Goal: Check status

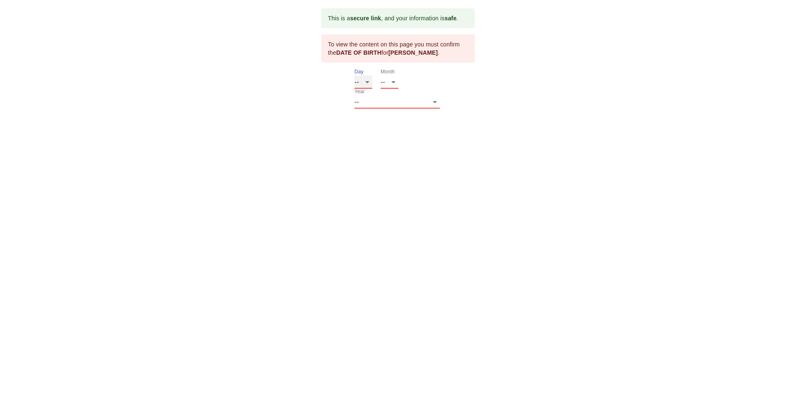
click at [366, 84] on select "-- 01 02 03 04 05 06 07 08 09 10 11 12 13 14 15 16 17 18 19 20 21 22 23 24 25 2…" at bounding box center [363, 81] width 18 height 13
select select "18"
click at [354, 75] on select "-- 01 02 03 04 05 06 07 08 09 10 11 12 13 14 15 16 17 18 19 20 21 22 23 24 25 2…" at bounding box center [363, 81] width 18 height 13
click at [389, 81] on select "-- 01 02 03 04 05 06 07 08 09 10 11 12" at bounding box center [390, 81] width 18 height 13
select select "08"
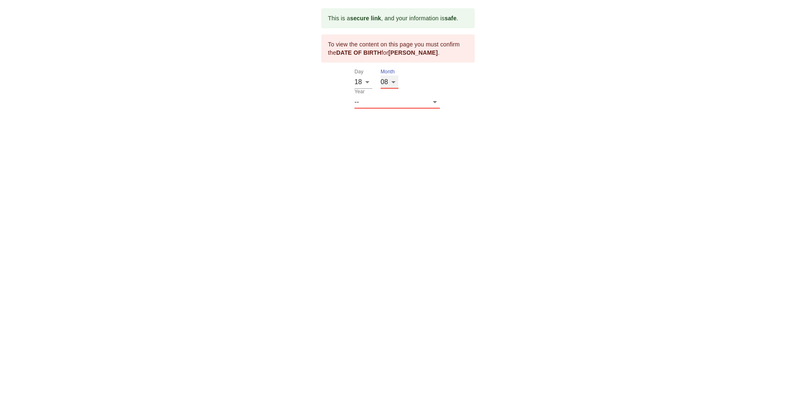
click at [381, 75] on select "-- 01 02 03 04 05 06 07 08 09 10 11 12" at bounding box center [390, 81] width 18 height 13
click at [424, 95] on select "-- 2025 2024 2023 2022 2021 2020 2019 2018 2017 2016 2015 2014 2013 2012 2011 2…" at bounding box center [396, 101] width 85 height 13
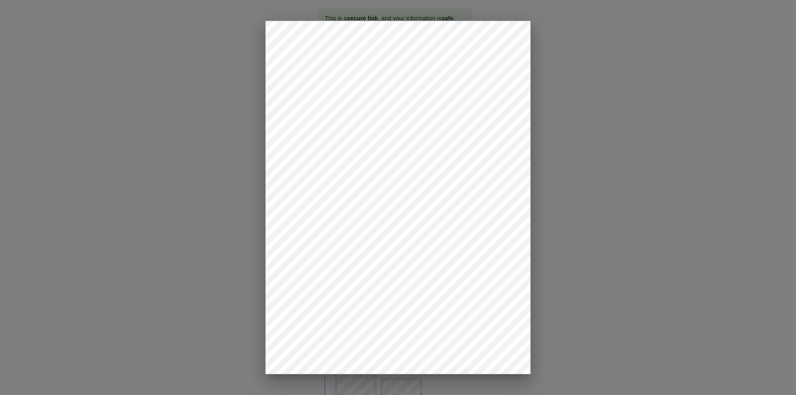
drag, startPoint x: 692, startPoint y: 145, endPoint x: 691, endPoint y: 136, distance: 8.3
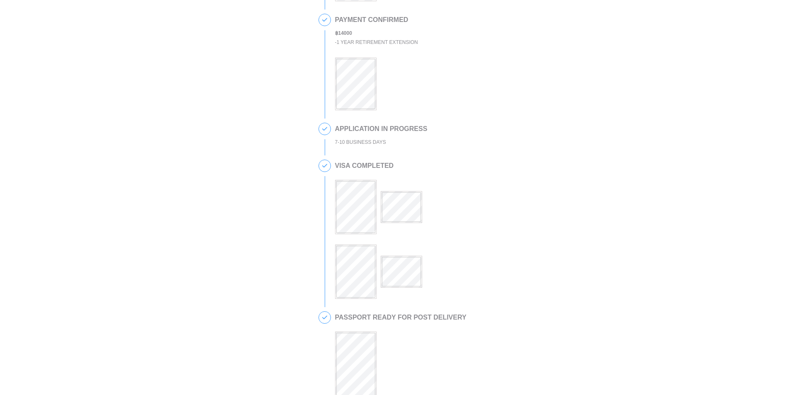
scroll to position [166, 0]
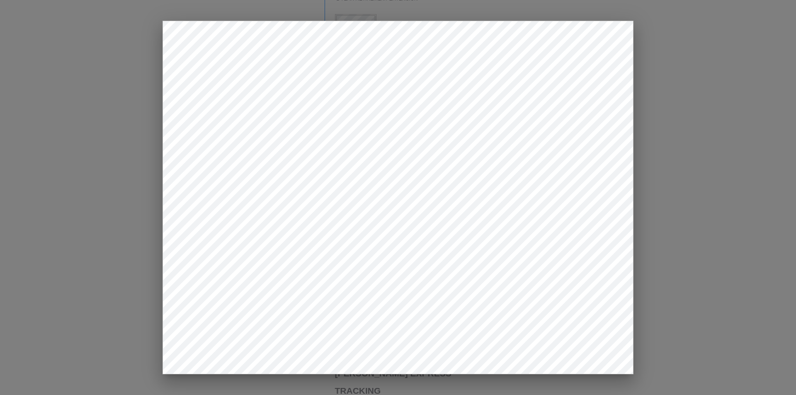
drag, startPoint x: 663, startPoint y: 225, endPoint x: 667, endPoint y: 199, distance: 26.0
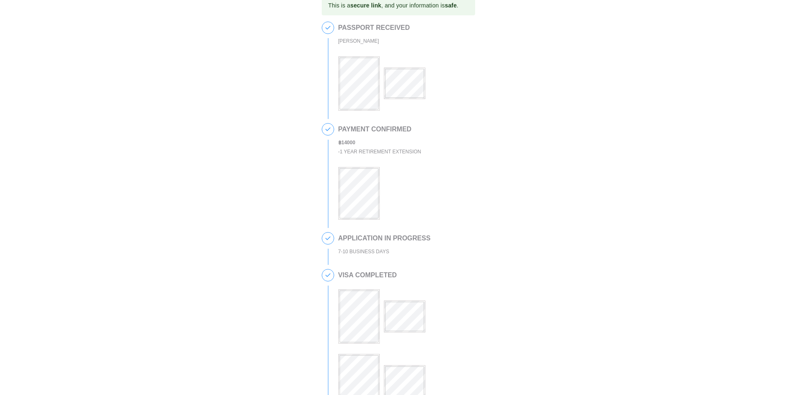
scroll to position [0, 0]
